Goal: Obtain resource: Download file/media

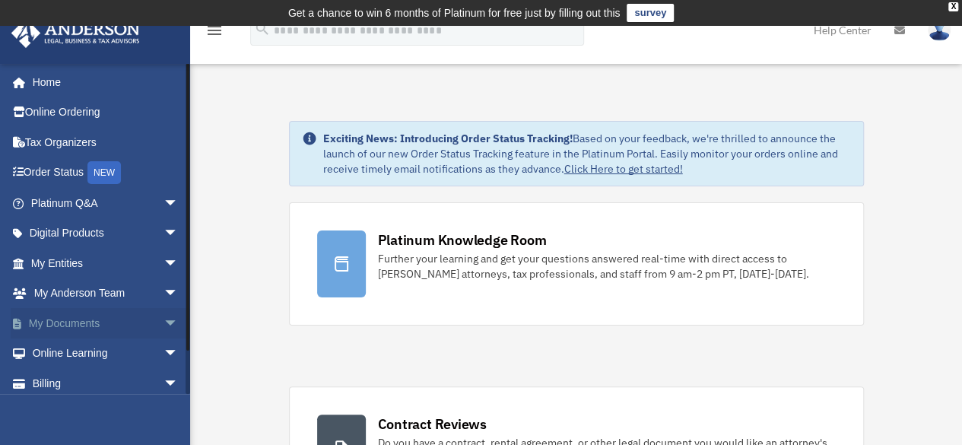
click at [163, 326] on span "arrow_drop_down" at bounding box center [178, 323] width 30 height 31
click at [70, 351] on link "Box" at bounding box center [111, 353] width 180 height 30
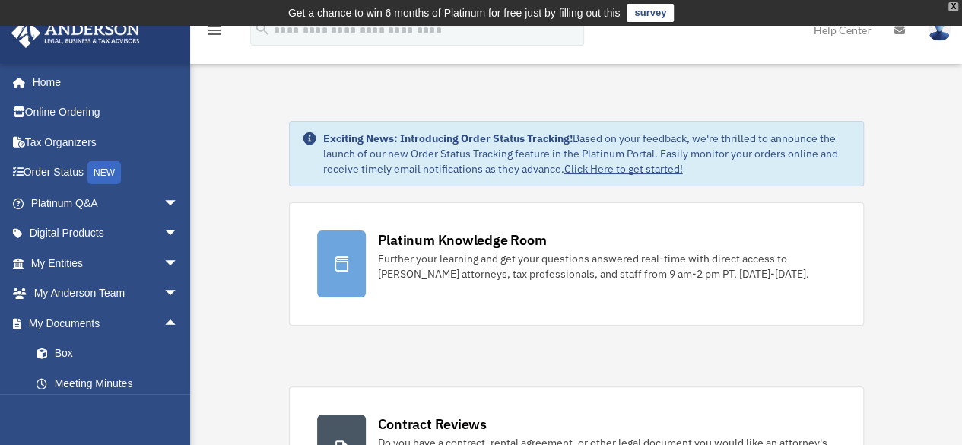
click at [948, 8] on div "X" at bounding box center [953, 6] width 10 height 9
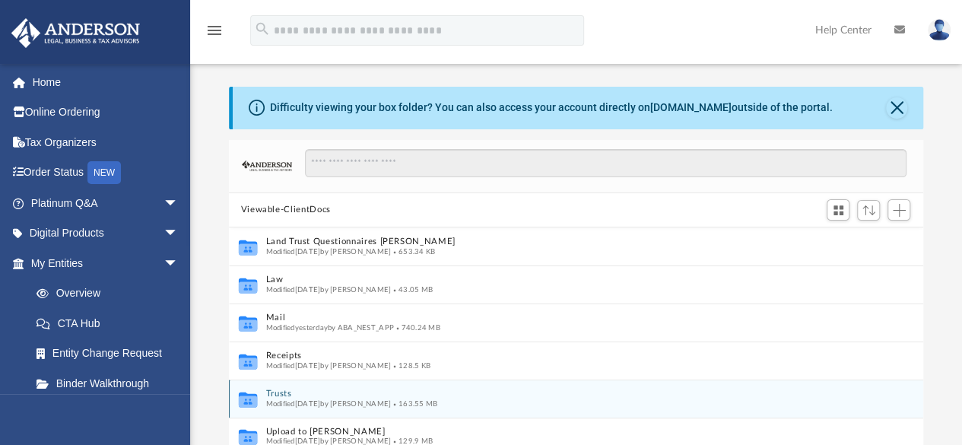
scroll to position [12, 12]
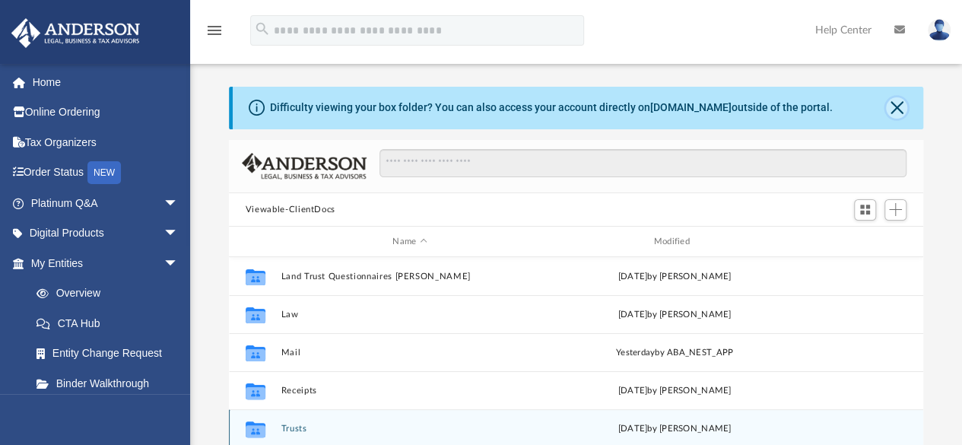
click at [899, 109] on button "Close" at bounding box center [896, 107] width 21 height 21
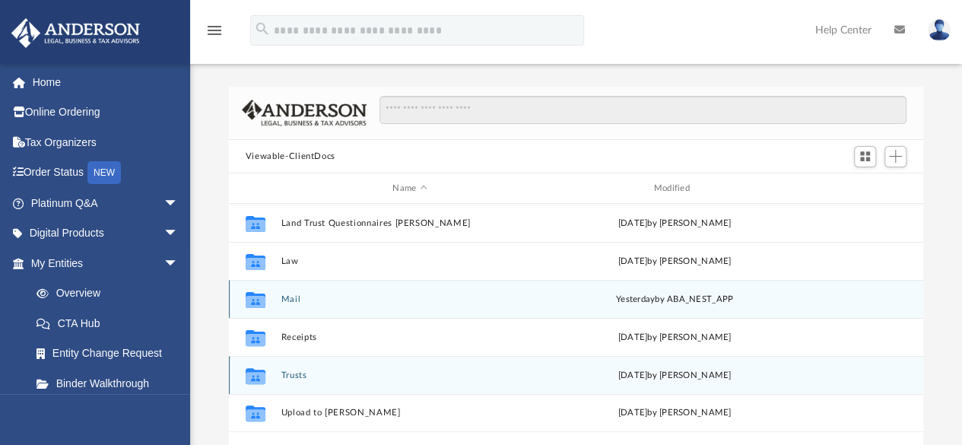
click at [298, 298] on button "Mail" at bounding box center [410, 299] width 258 height 10
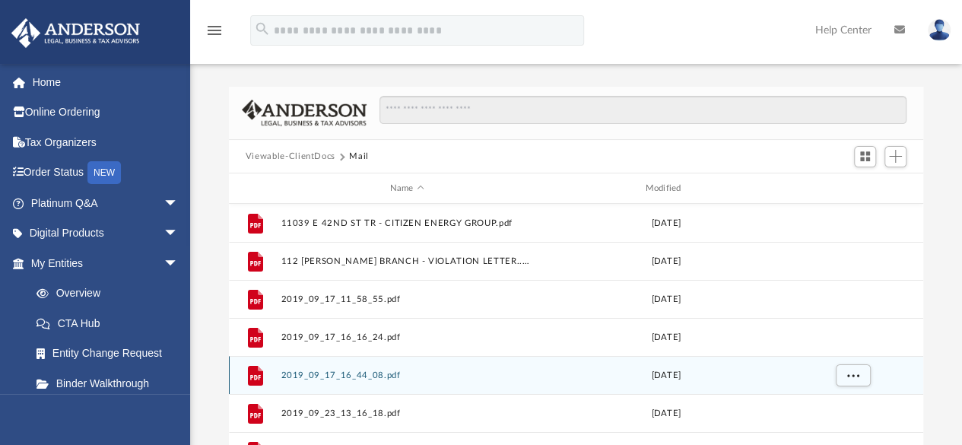
click at [649, 176] on div "Name Modified" at bounding box center [576, 188] width 694 height 30
click at [649, 183] on div "Modified" at bounding box center [665, 189] width 252 height 14
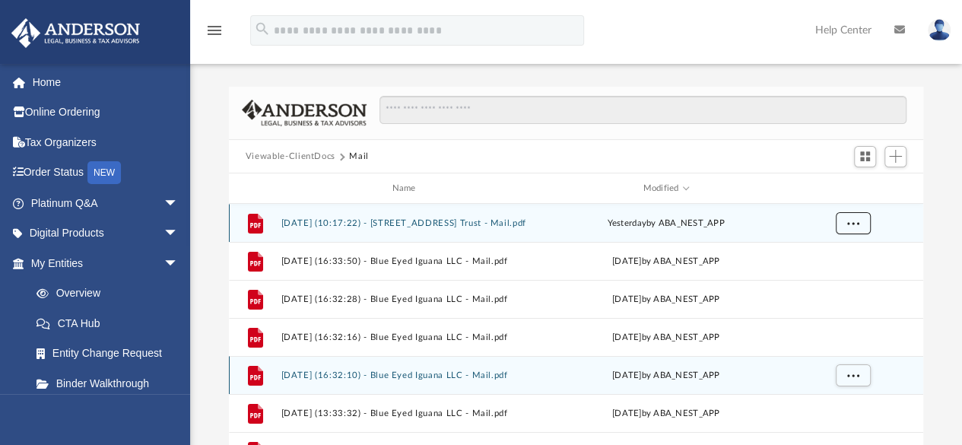
click at [855, 225] on span "More options" at bounding box center [852, 223] width 12 height 8
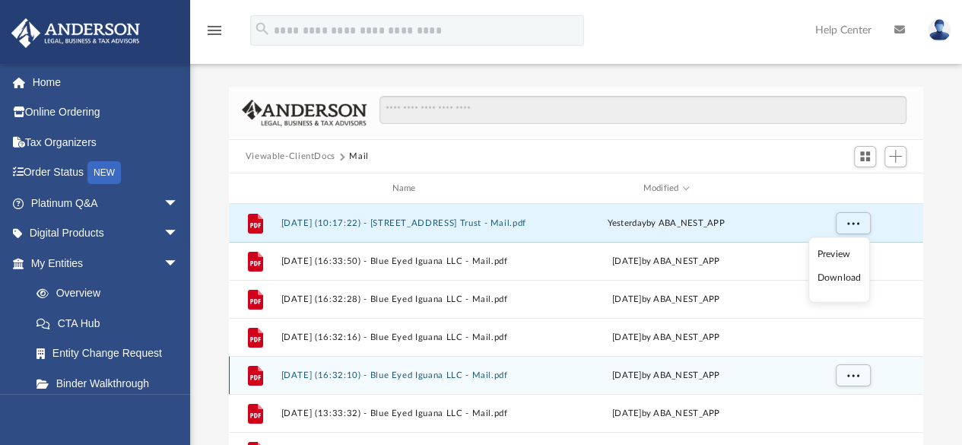
click at [843, 252] on li "Preview" at bounding box center [839, 254] width 44 height 16
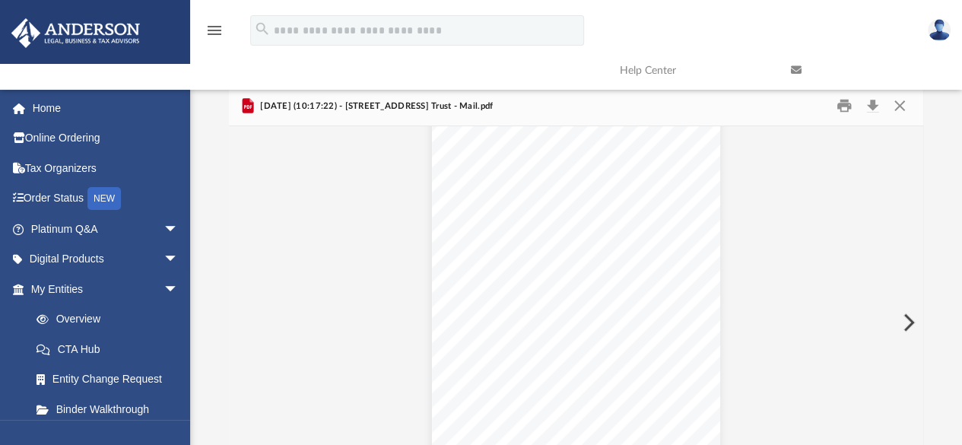
scroll to position [0, 0]
click at [878, 109] on button "Download" at bounding box center [871, 106] width 27 height 24
drag, startPoint x: 899, startPoint y: 110, endPoint x: 892, endPoint y: 121, distance: 12.7
click at [899, 111] on button "Close" at bounding box center [899, 106] width 27 height 24
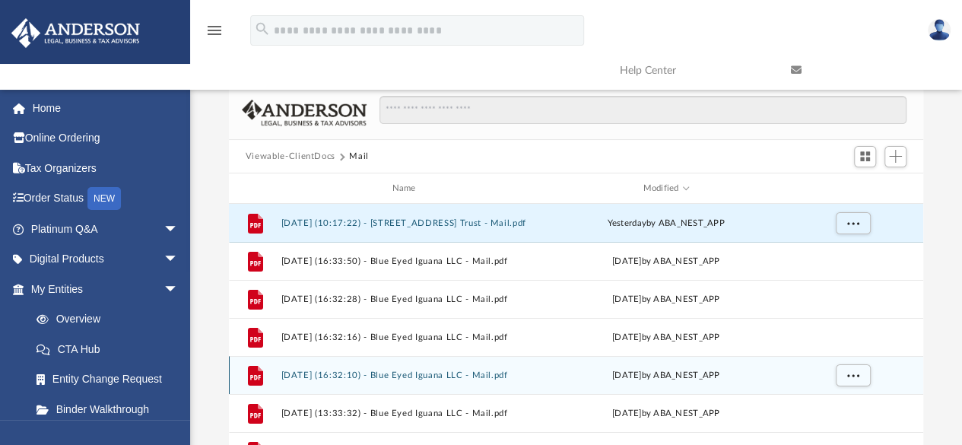
click at [295, 160] on button "Viewable-ClientDocs" at bounding box center [291, 157] width 90 height 14
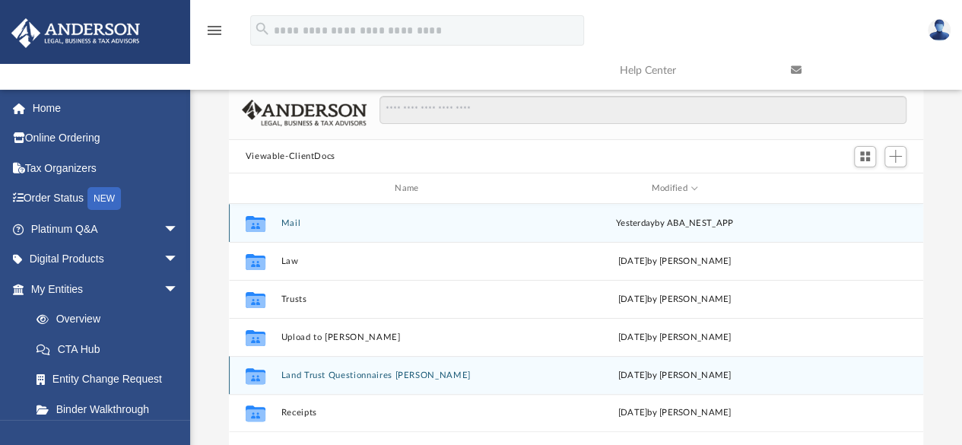
scroll to position [334, 683]
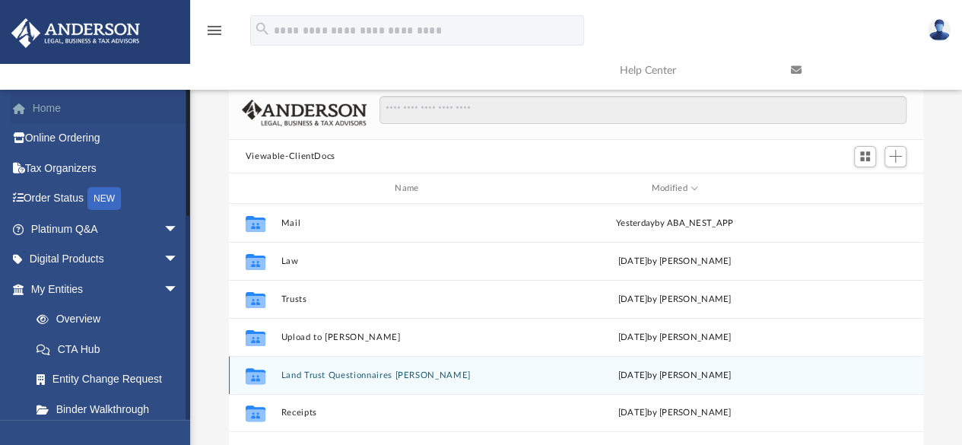
click at [50, 110] on link "Home" at bounding box center [106, 108] width 191 height 30
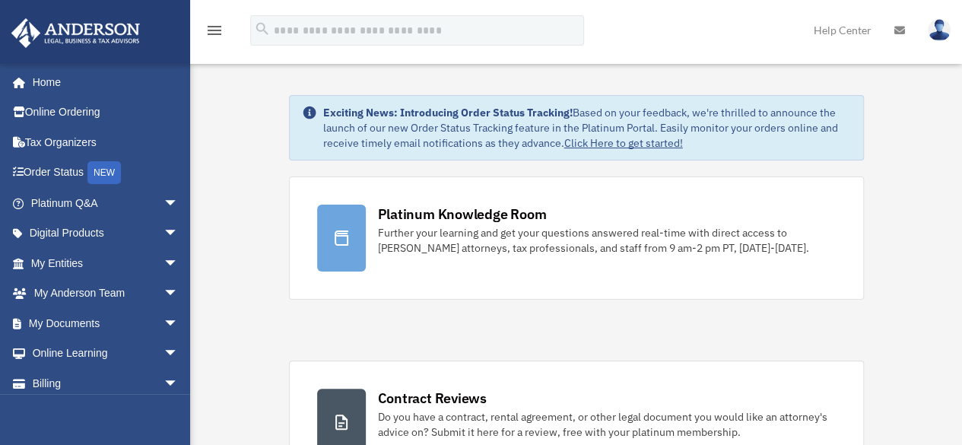
click at [950, 31] on link at bounding box center [939, 29] width 46 height 67
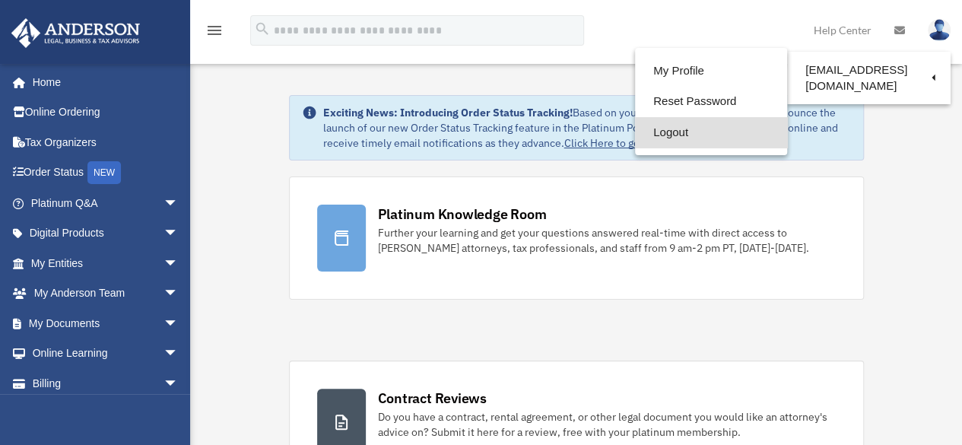
click at [658, 135] on link "Logout" at bounding box center [711, 132] width 152 height 31
